Goal: Use online tool/utility: Utilize a website feature to perform a specific function

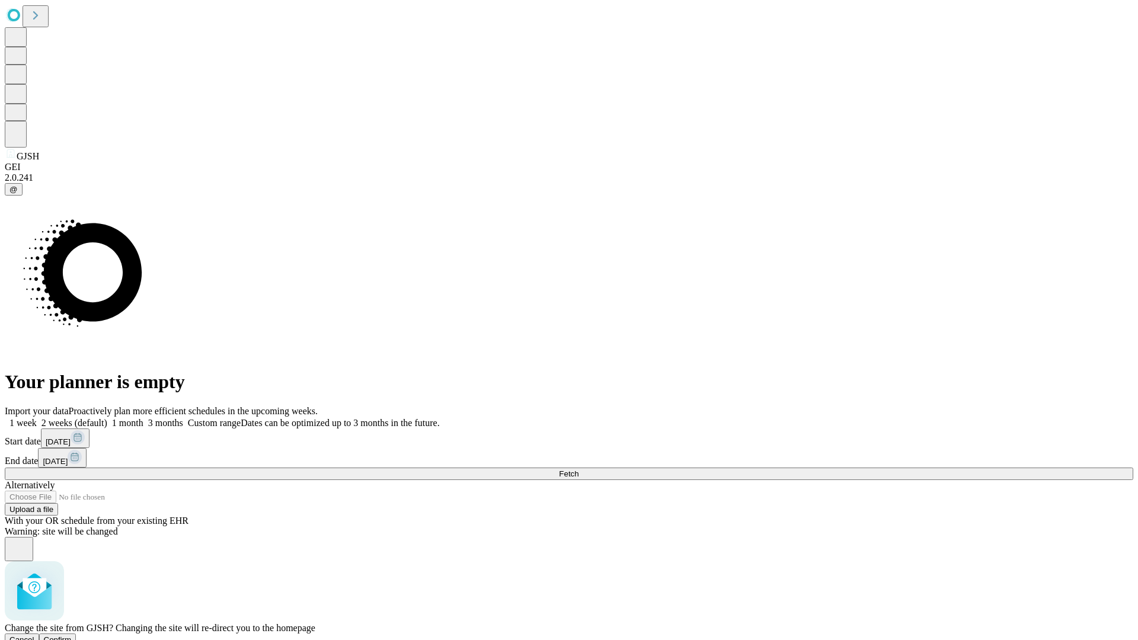
click at [72, 635] on span "Confirm" at bounding box center [58, 639] width 28 height 9
click at [143, 418] on label "1 month" at bounding box center [125, 423] width 36 height 10
click at [578, 469] on span "Fetch" at bounding box center [569, 473] width 20 height 9
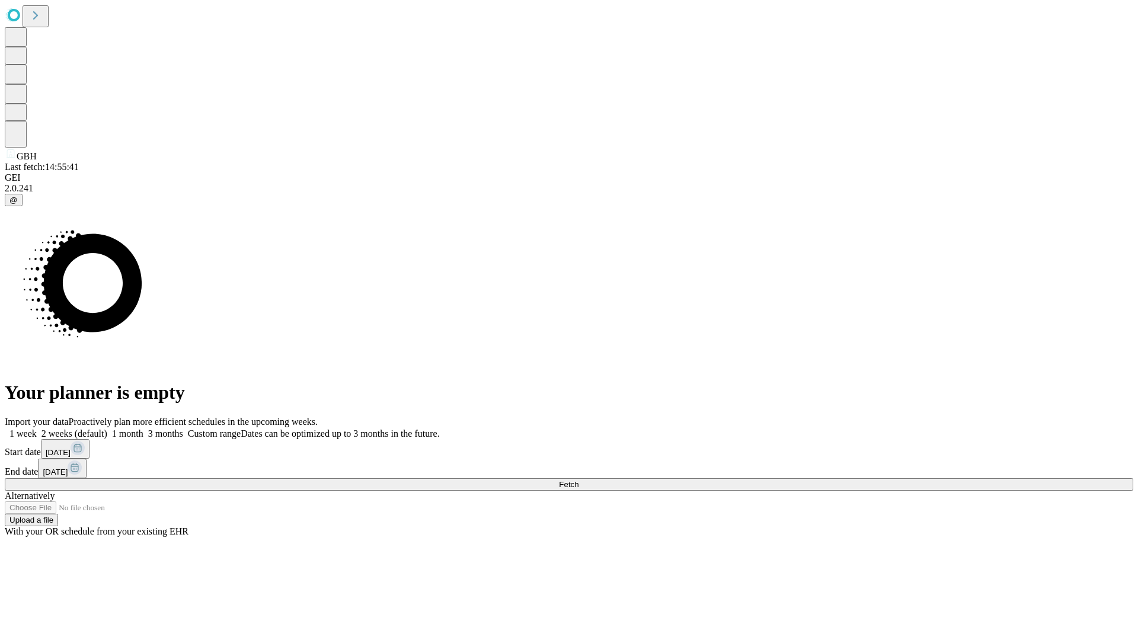
click at [143, 428] on label "1 month" at bounding box center [125, 433] width 36 height 10
click at [578, 480] on span "Fetch" at bounding box center [569, 484] width 20 height 9
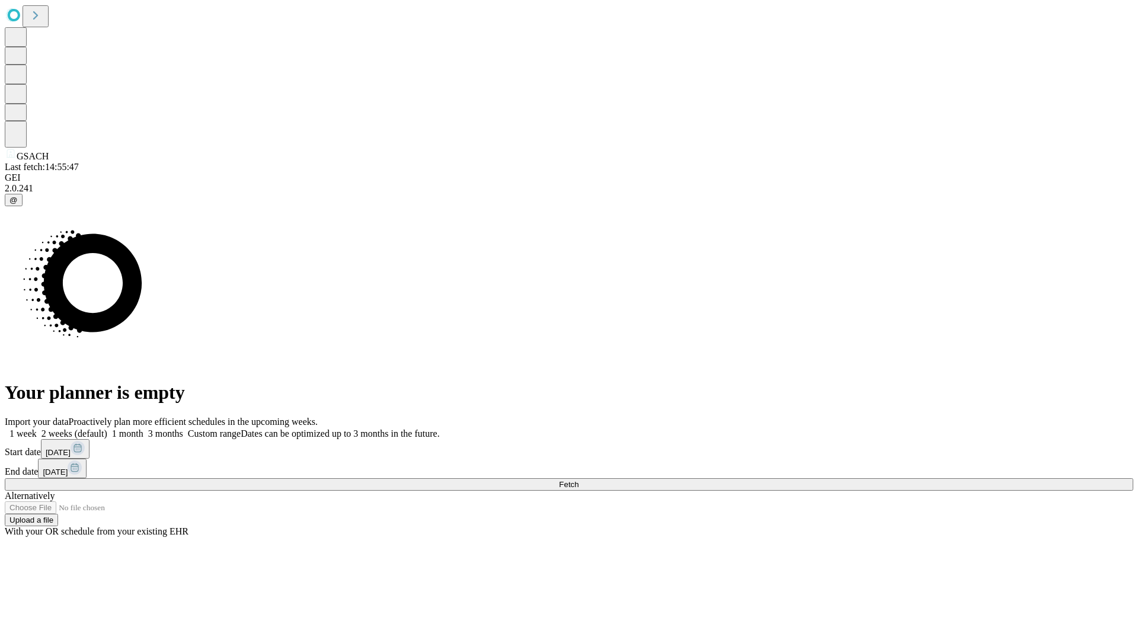
click at [143, 428] on label "1 month" at bounding box center [125, 433] width 36 height 10
click at [578, 480] on span "Fetch" at bounding box center [569, 484] width 20 height 9
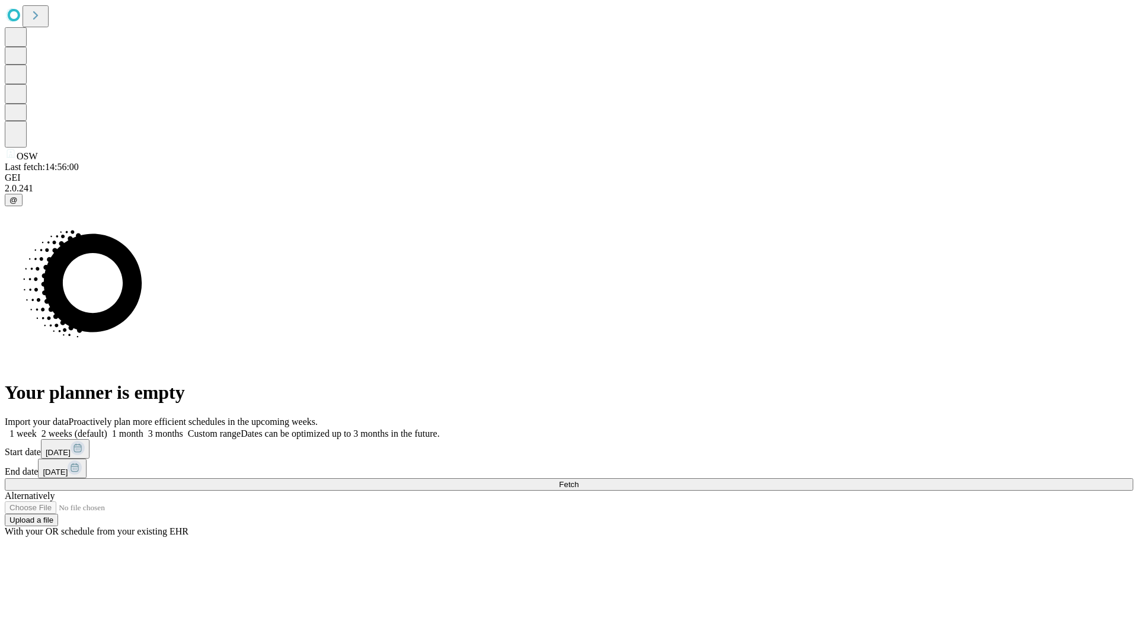
click at [143, 428] on label "1 month" at bounding box center [125, 433] width 36 height 10
click at [578, 480] on span "Fetch" at bounding box center [569, 484] width 20 height 9
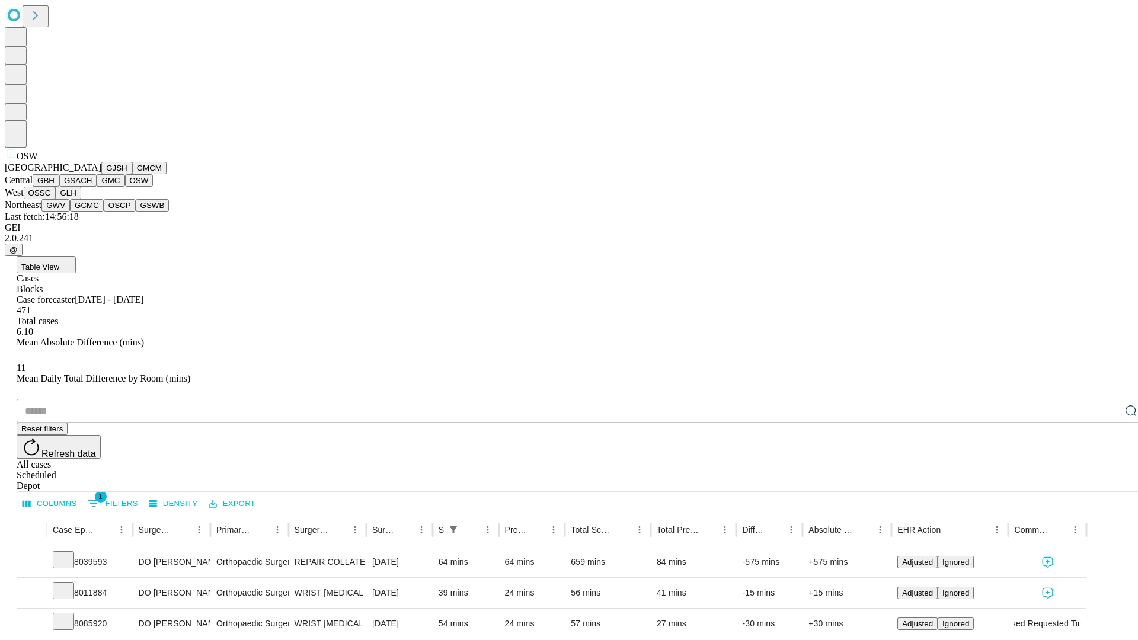
click at [56, 199] on button "OSSC" at bounding box center [40, 193] width 32 height 12
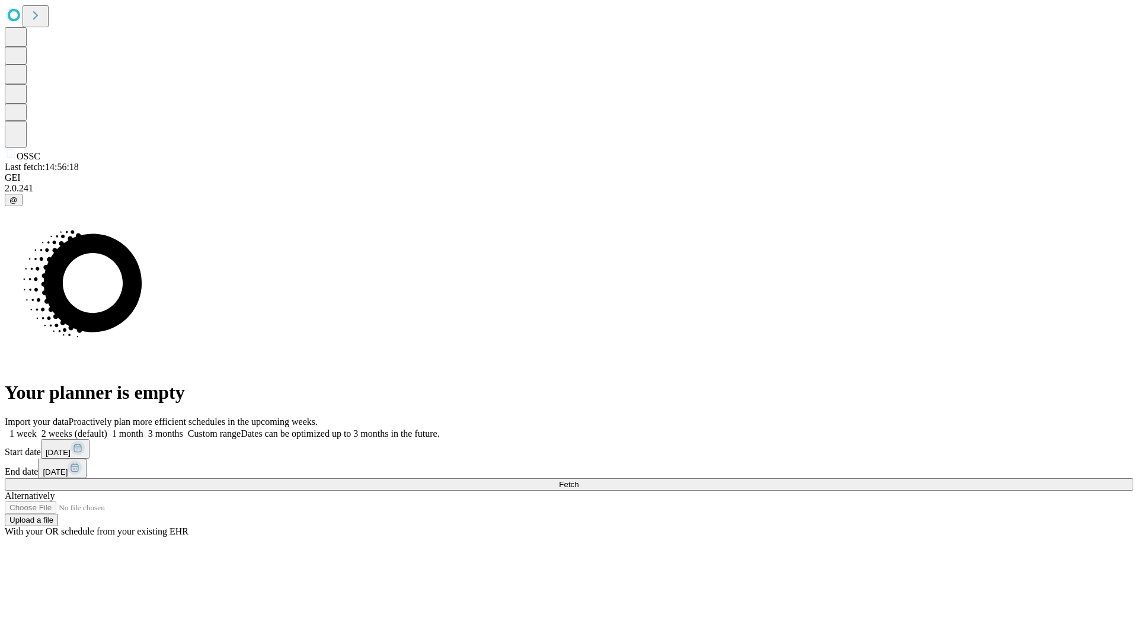
click at [143, 428] on label "1 month" at bounding box center [125, 433] width 36 height 10
click at [578, 480] on span "Fetch" at bounding box center [569, 484] width 20 height 9
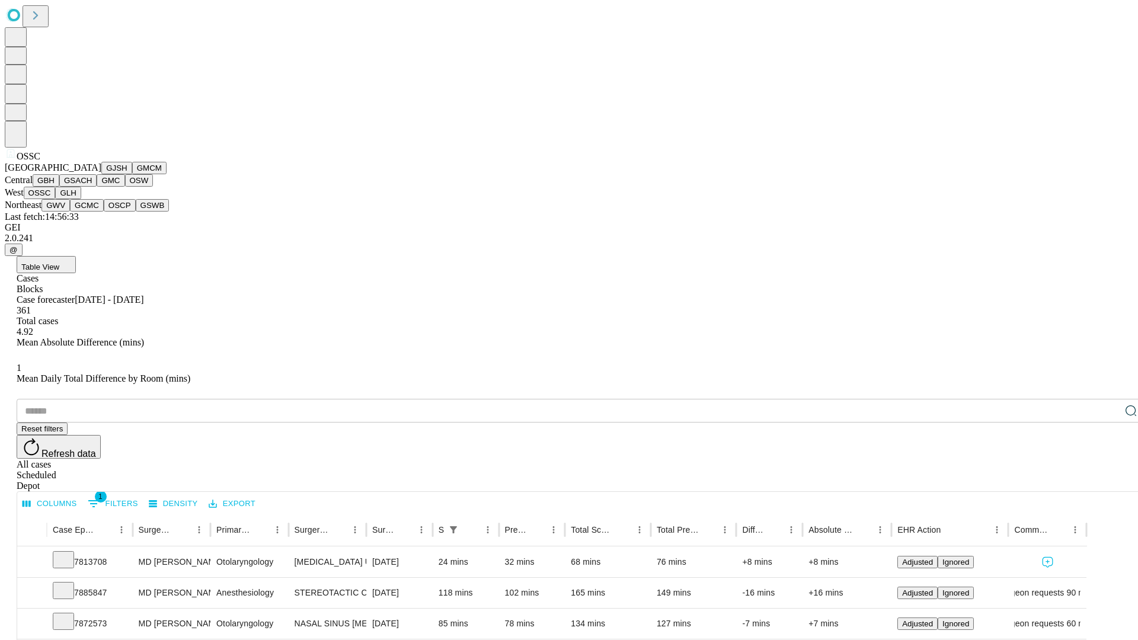
click at [81, 199] on button "GLH" at bounding box center [67, 193] width 25 height 12
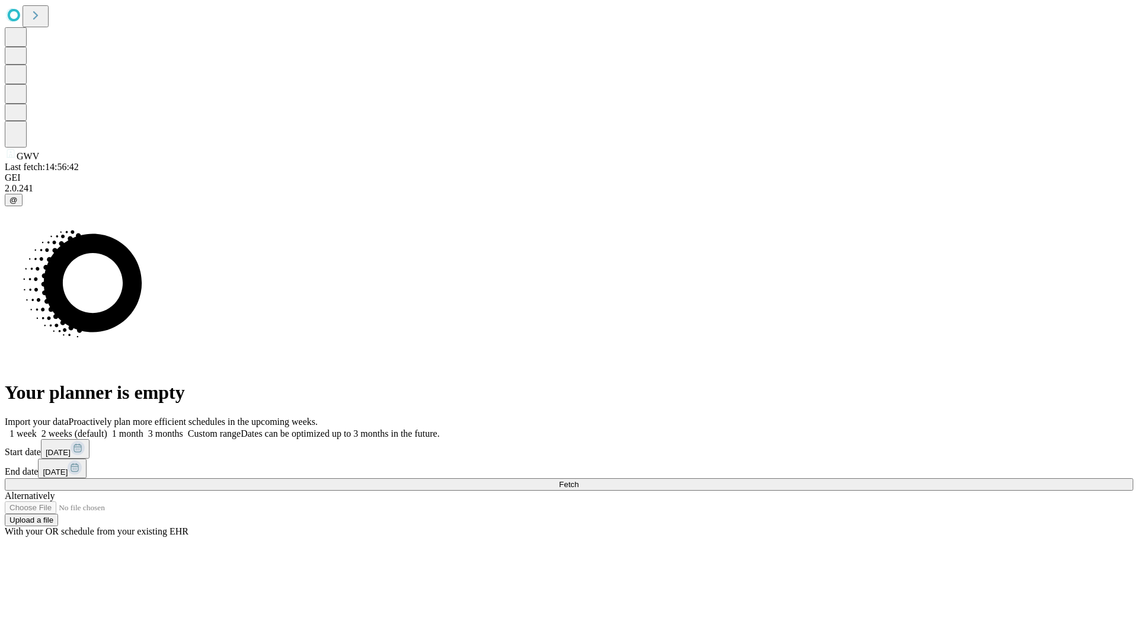
click at [143, 428] on label "1 month" at bounding box center [125, 433] width 36 height 10
click at [578, 480] on span "Fetch" at bounding box center [569, 484] width 20 height 9
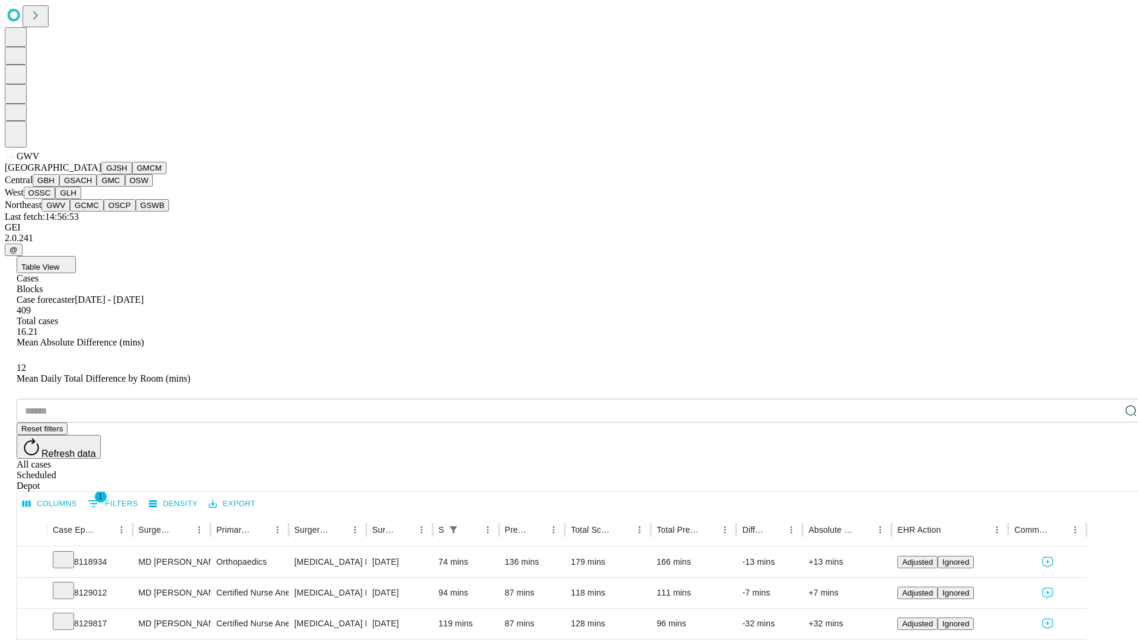
click at [92, 212] on button "GCMC" at bounding box center [87, 205] width 34 height 12
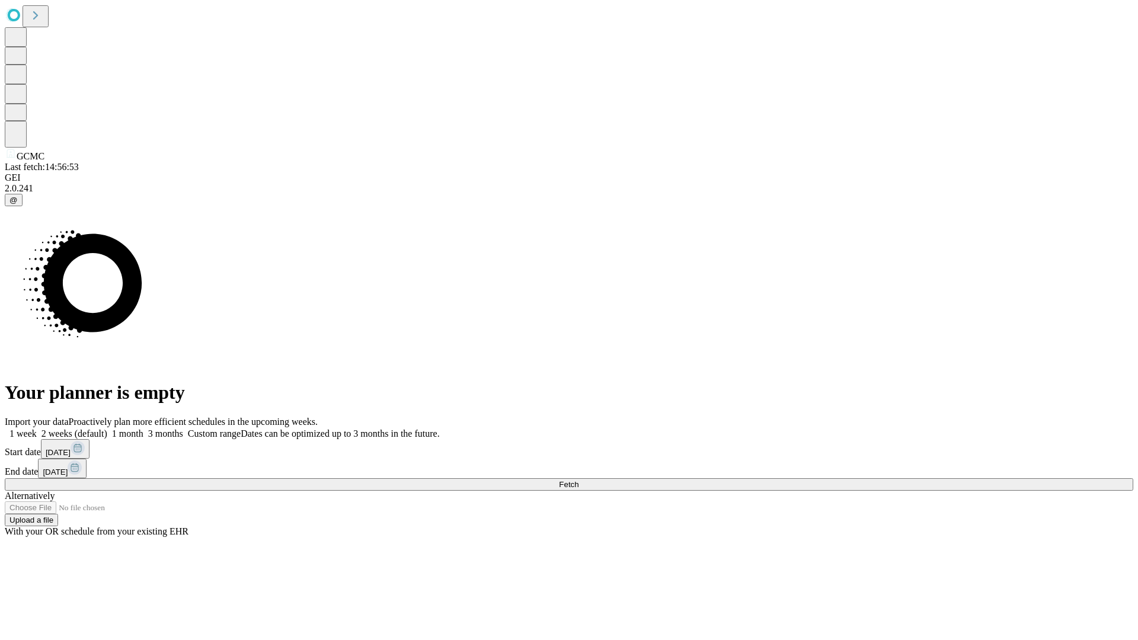
click at [143, 428] on label "1 month" at bounding box center [125, 433] width 36 height 10
click at [578, 480] on span "Fetch" at bounding box center [569, 484] width 20 height 9
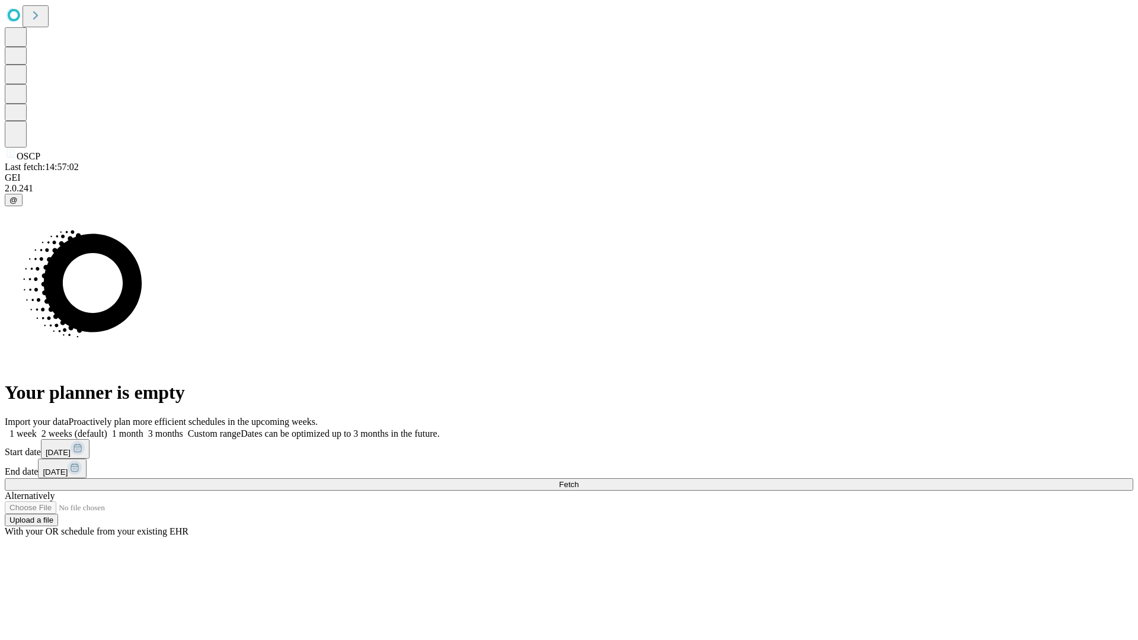
click at [143, 428] on label "1 month" at bounding box center [125, 433] width 36 height 10
click at [578, 480] on span "Fetch" at bounding box center [569, 484] width 20 height 9
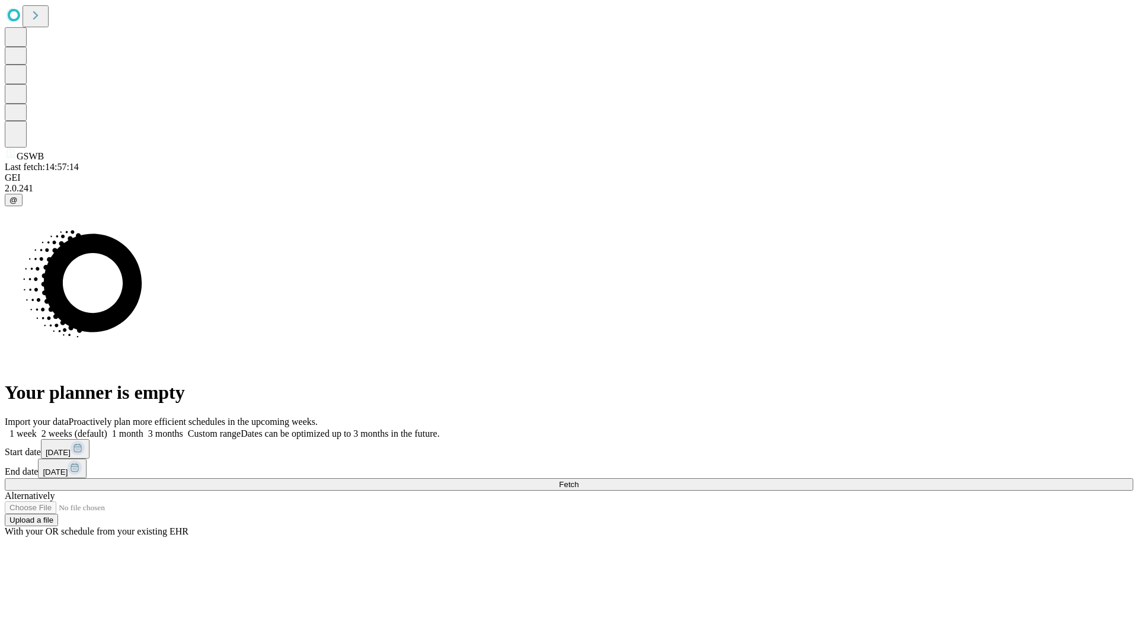
click at [143, 428] on label "1 month" at bounding box center [125, 433] width 36 height 10
click at [578, 480] on span "Fetch" at bounding box center [569, 484] width 20 height 9
